Goal: Task Accomplishment & Management: Manage account settings

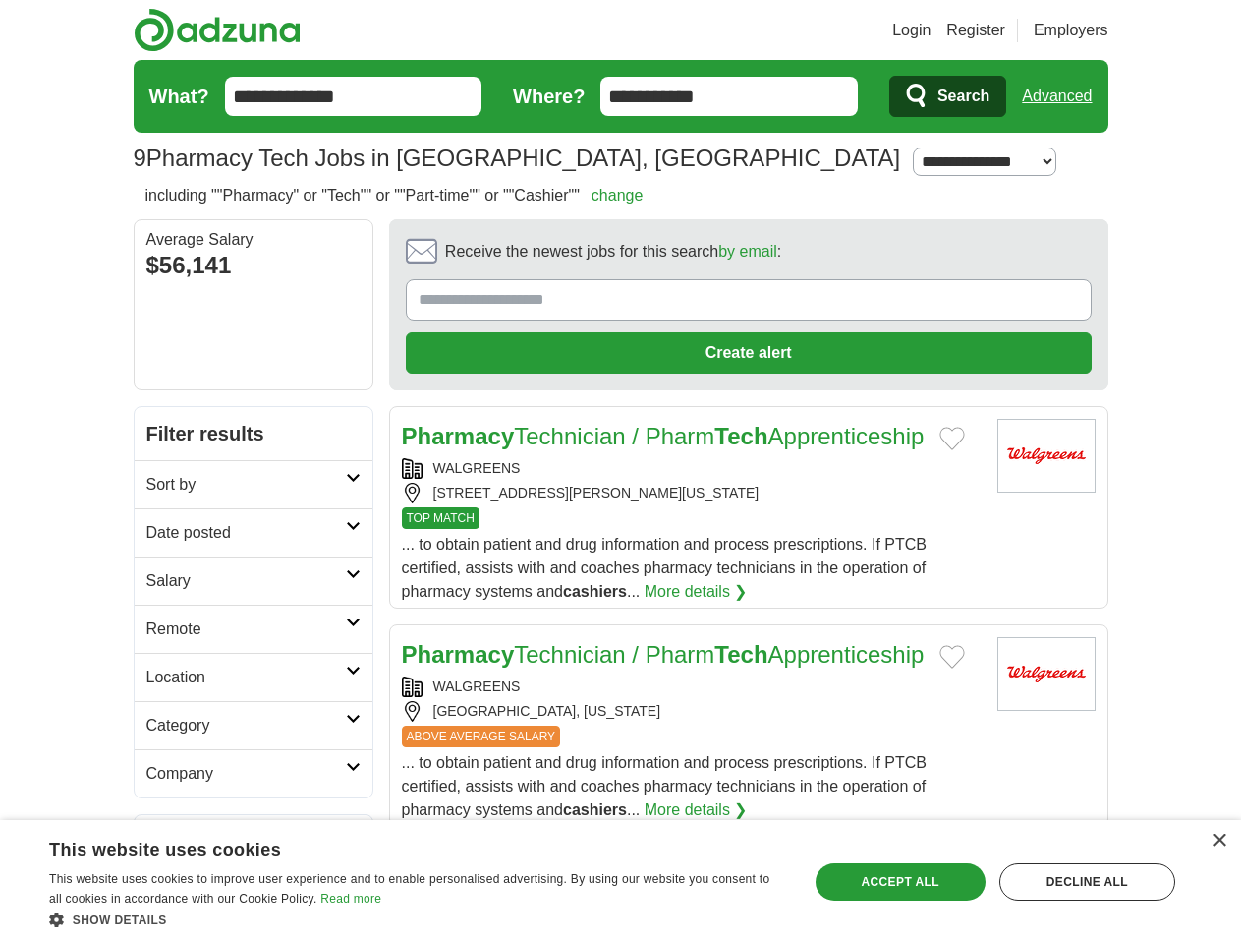
click at [931, 30] on link "Login" at bounding box center [911, 31] width 38 height 24
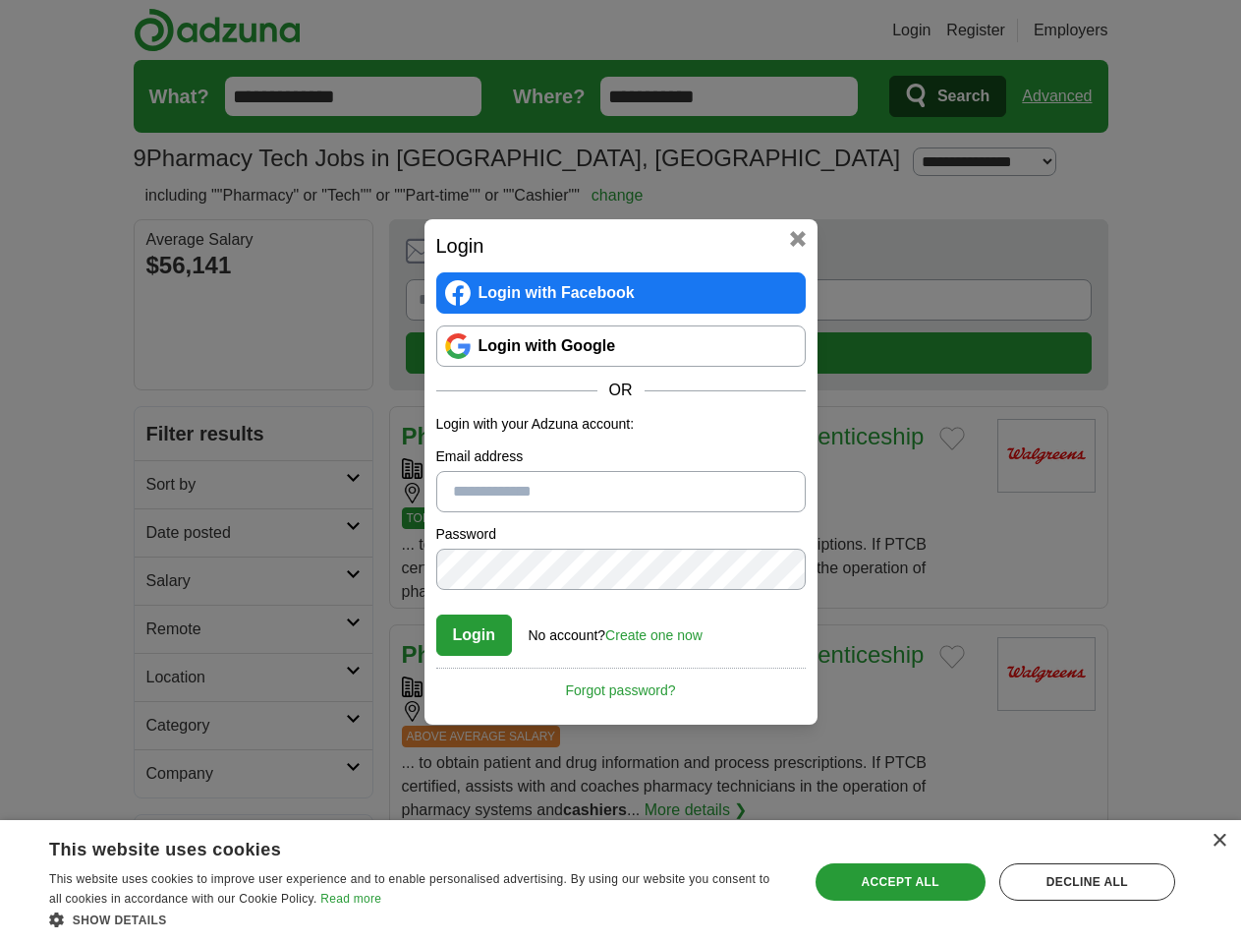
click at [165, 389] on div "Login Login with Facebook Login with Google OR Login with your Adzuna account: …" at bounding box center [620, 472] width 1241 height 944
click at [165, 437] on div "Login Login with Facebook Login with Google OR Login with your Adzuna account: …" at bounding box center [620, 472] width 1241 height 944
click at [165, 486] on div "Login Login with Facebook Login with Google OR Login with your Adzuna account: …" at bounding box center [620, 472] width 1241 height 944
click at [165, 534] on div "Login Login with Facebook Login with Google OR Login with your Adzuna account: …" at bounding box center [620, 472] width 1241 height 944
click at [165, 582] on div "Login Login with Facebook Login with Google OR Login with your Adzuna account: …" at bounding box center [620, 472] width 1241 height 944
